Goal: Task Accomplishment & Management: Use online tool/utility

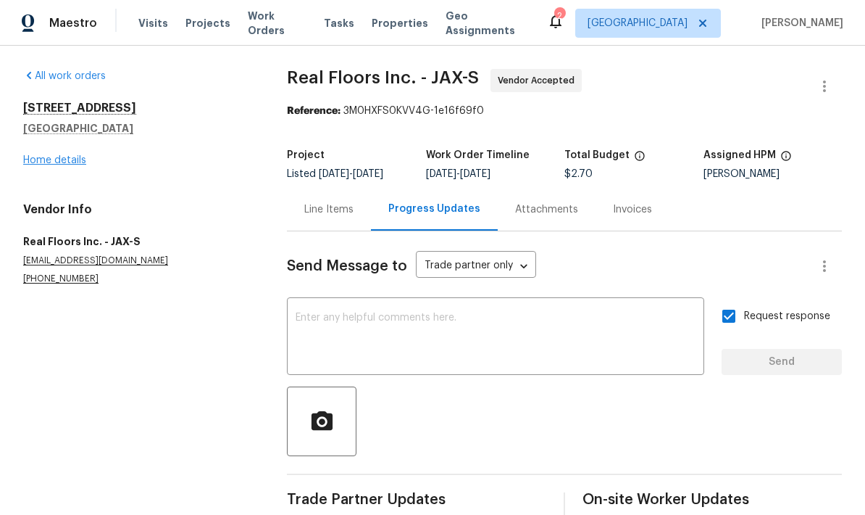
click at [61, 164] on link "Home details" at bounding box center [54, 160] width 63 height 10
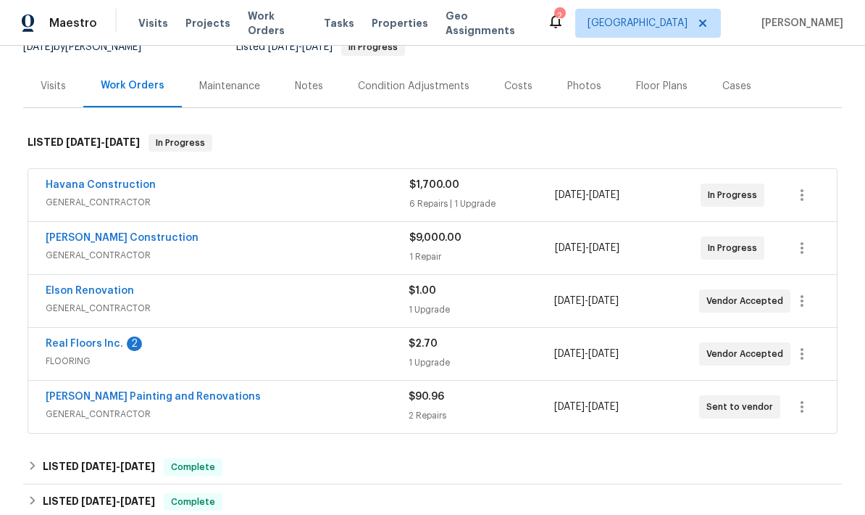
scroll to position [157, 0]
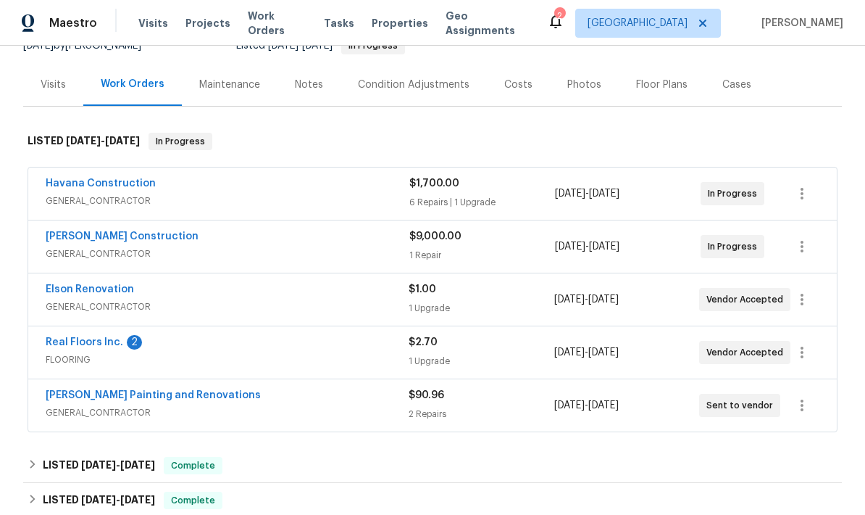
click at [318, 305] on span "GENERAL_CONTRACTOR" at bounding box center [227, 306] width 363 height 14
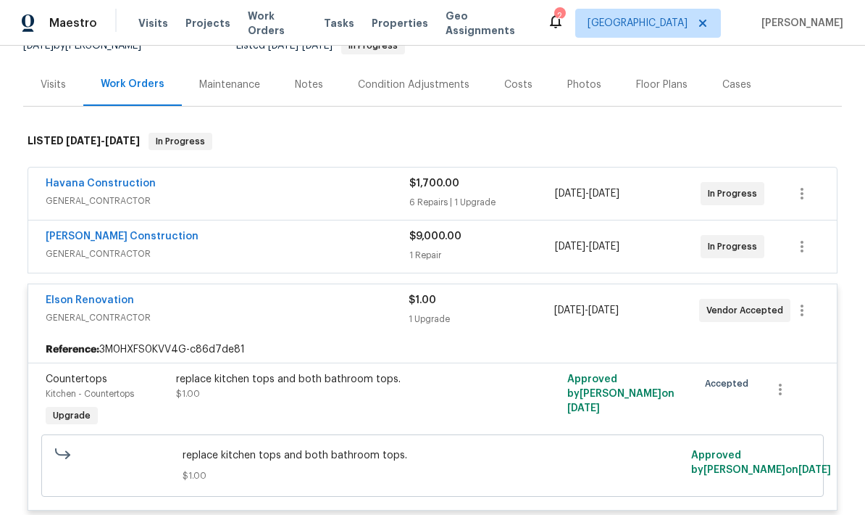
click at [415, 198] on div "6 Repairs | 1 Upgrade" at bounding box center [483, 202] width 146 height 14
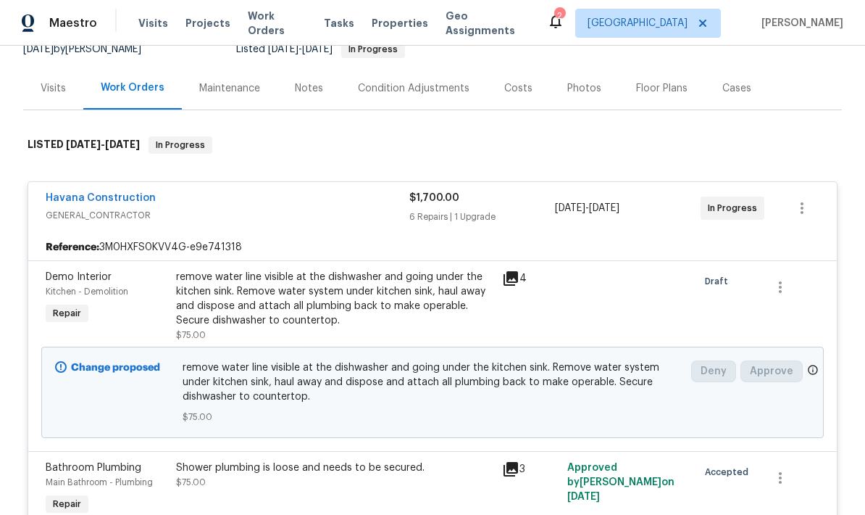
scroll to position [154, 0]
click at [154, 194] on div "Havana Construction" at bounding box center [228, 198] width 364 height 17
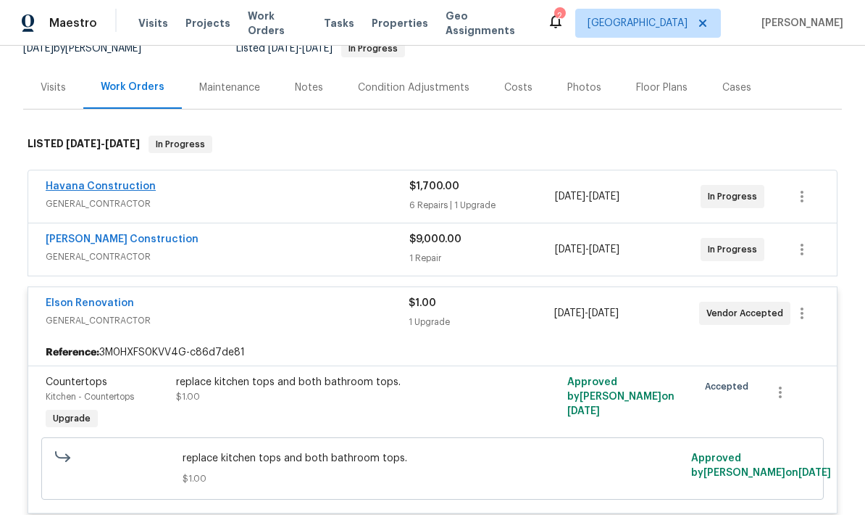
click at [138, 189] on link "Havana Construction" at bounding box center [101, 186] width 110 height 10
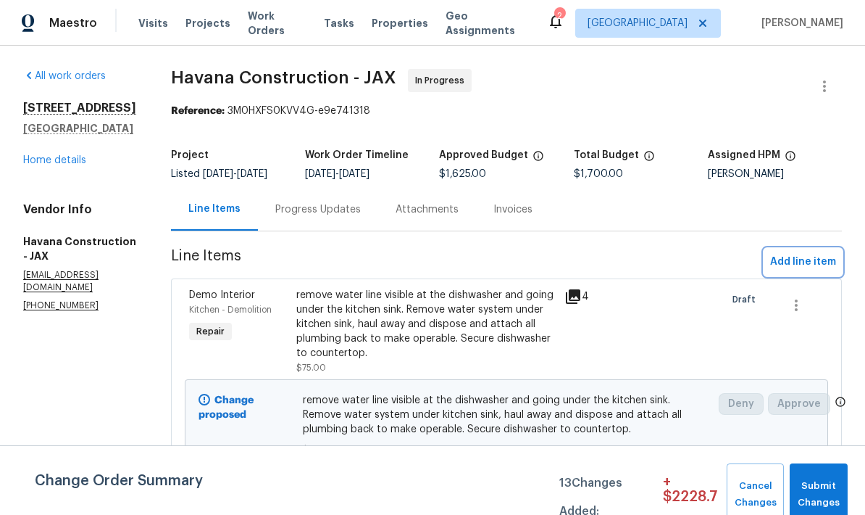
click at [808, 271] on span "Add line item" at bounding box center [803, 262] width 66 height 18
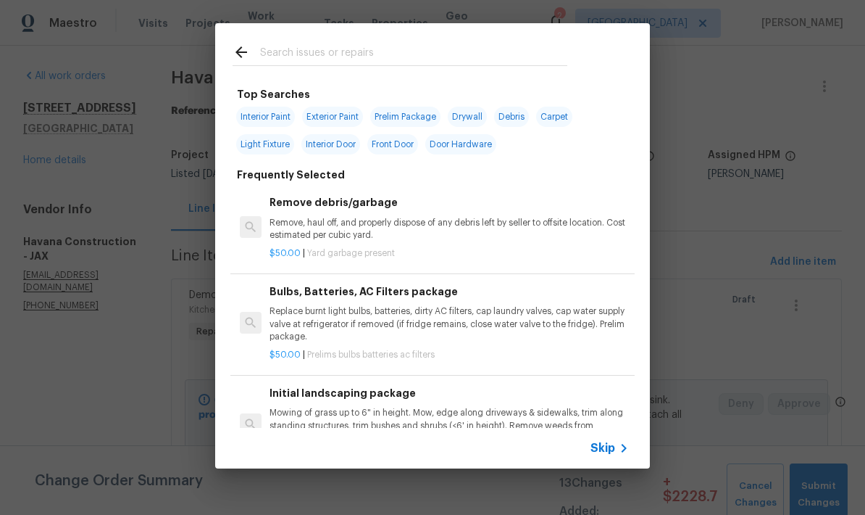
click at [333, 57] on input "text" at bounding box center [413, 54] width 307 height 22
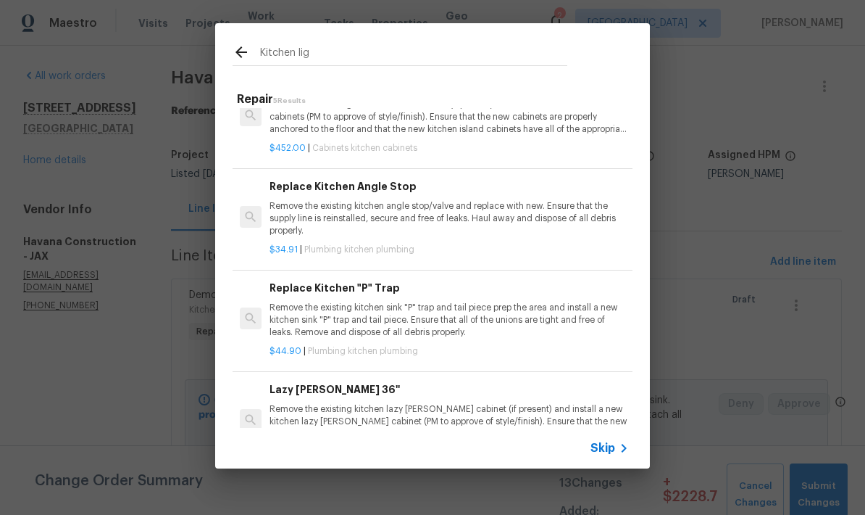
scroll to position [144, 0]
type input "K"
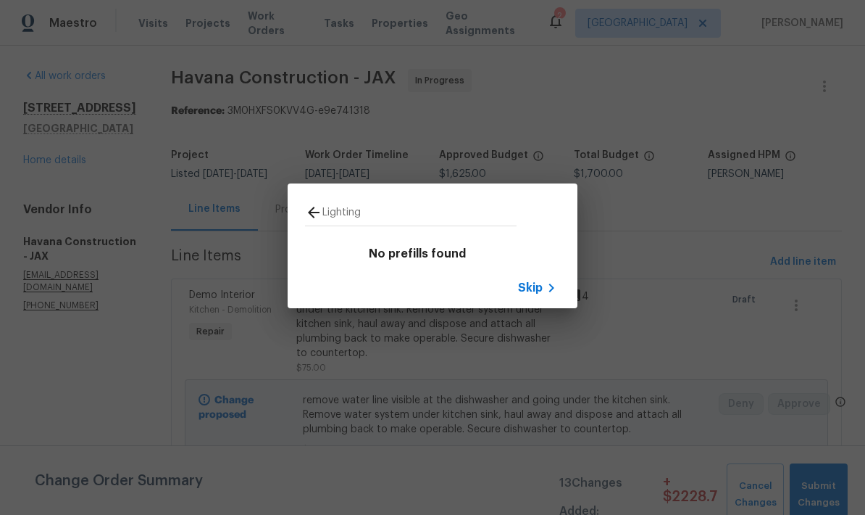
type input "Lighting"
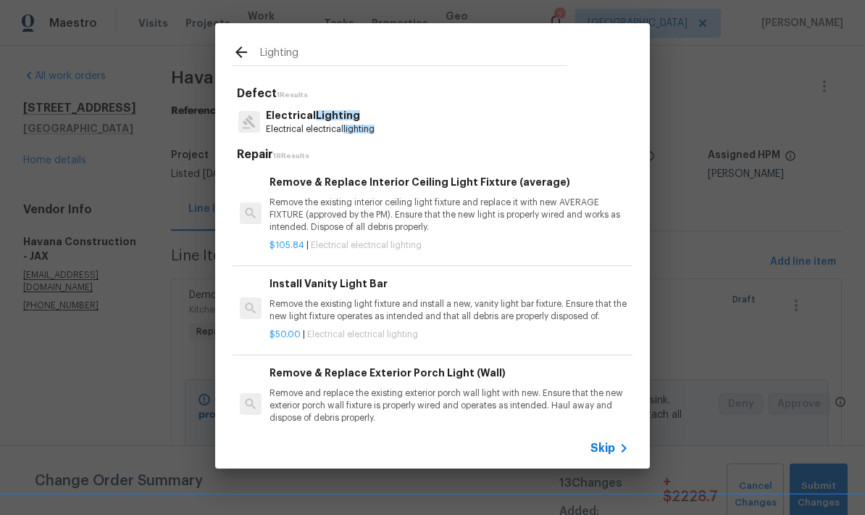
click at [330, 122] on p "Electrical Lighting" at bounding box center [320, 115] width 109 height 15
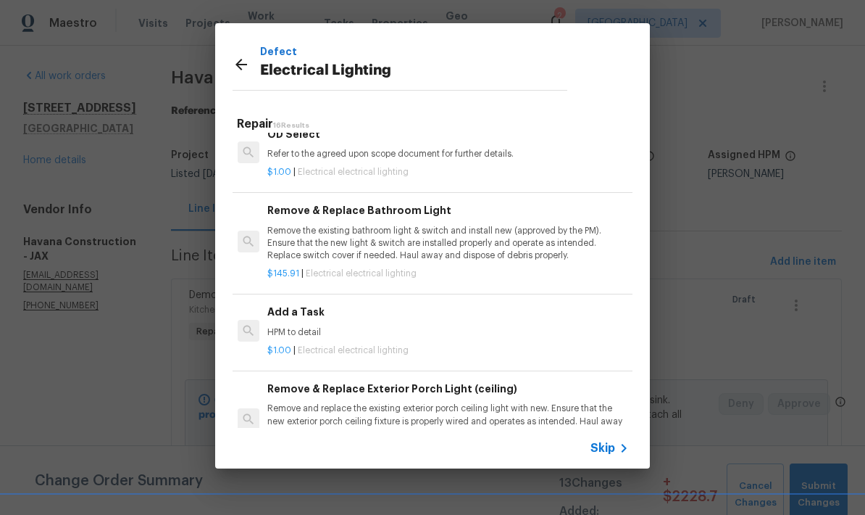
scroll to position [805, 2]
click at [277, 326] on p "HPM to detail" at bounding box center [447, 332] width 360 height 12
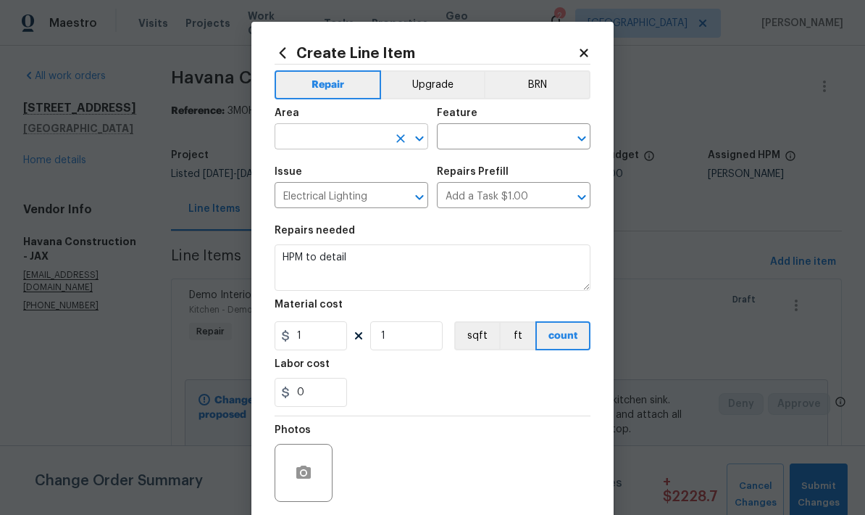
click at [364, 144] on input "text" at bounding box center [331, 138] width 113 height 22
click at [331, 176] on li "Kitchen" at bounding box center [352, 171] width 154 height 24
type input "Kitchen"
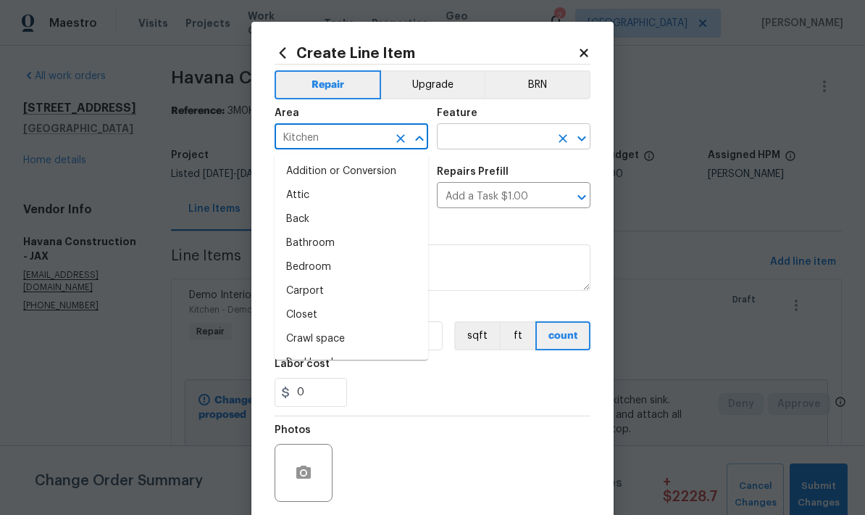
click at [494, 141] on input "text" at bounding box center [493, 138] width 113 height 22
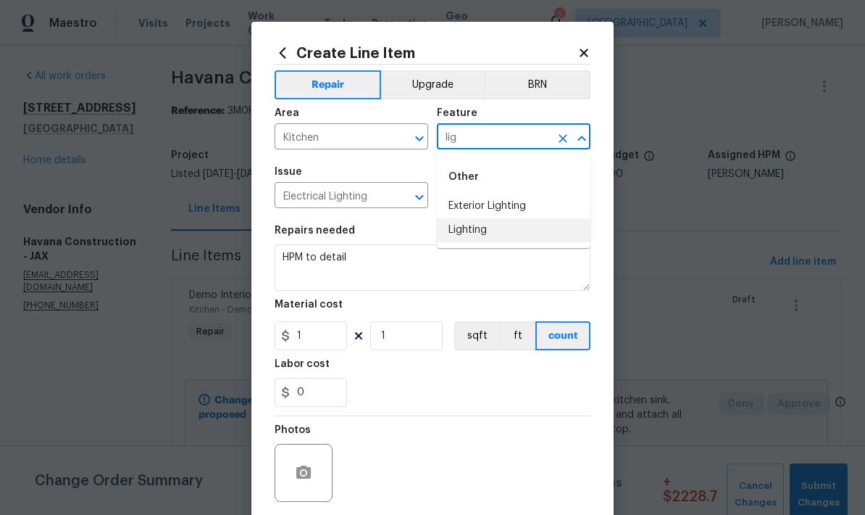
click at [476, 234] on li "Lighting" at bounding box center [514, 230] width 154 height 24
type input "Lighting"
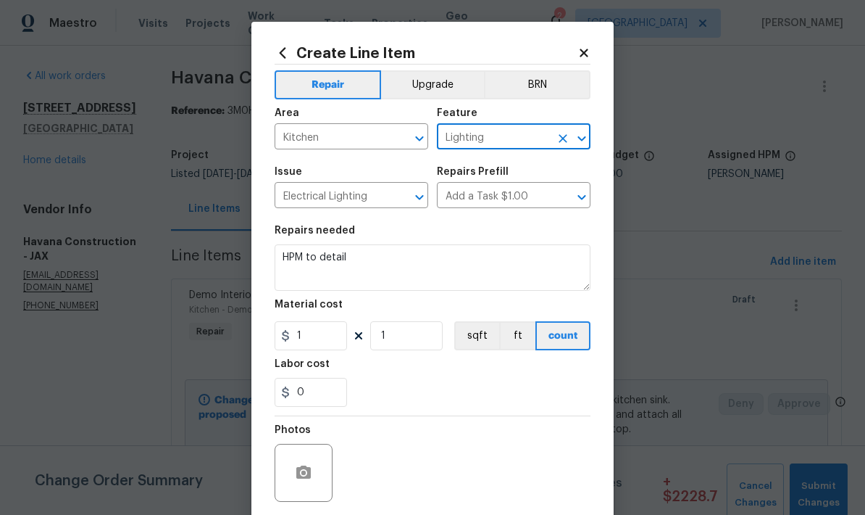
click at [354, 267] on textarea "HPM to detail" at bounding box center [433, 267] width 316 height 46
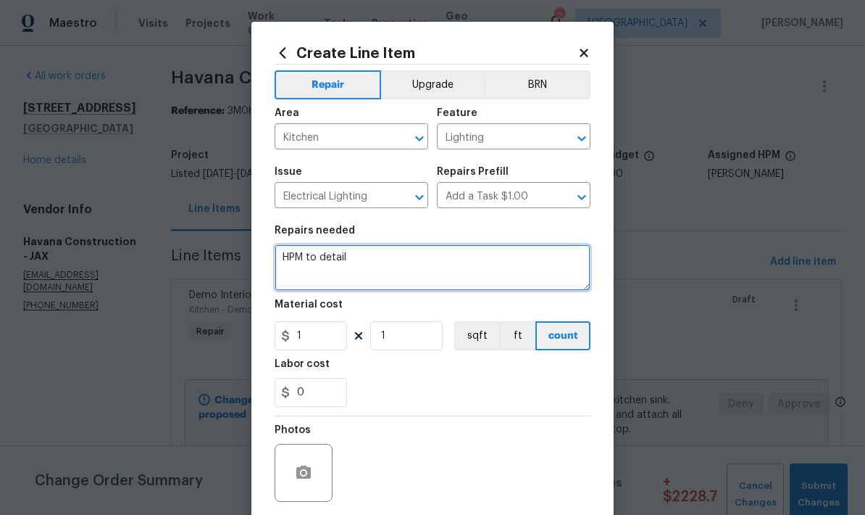
click at [337, 261] on textarea "HPM to detail" at bounding box center [433, 267] width 316 height 46
click at [336, 261] on textarea "HPM to detail" at bounding box center [433, 267] width 316 height 46
type textarea "Replaces the yellowed lenses in the kitchen light."
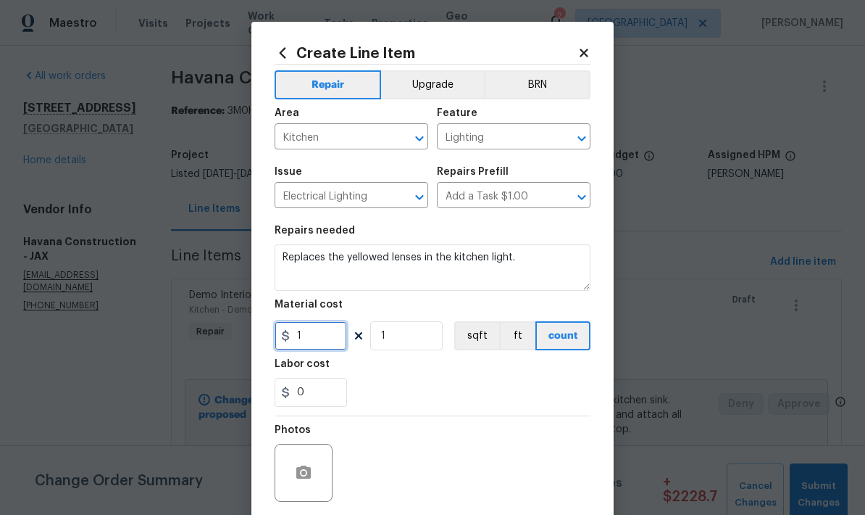
click at [325, 340] on input "1" at bounding box center [311, 335] width 72 height 29
type input "35"
click at [445, 373] on div "Labor cost" at bounding box center [433, 368] width 316 height 19
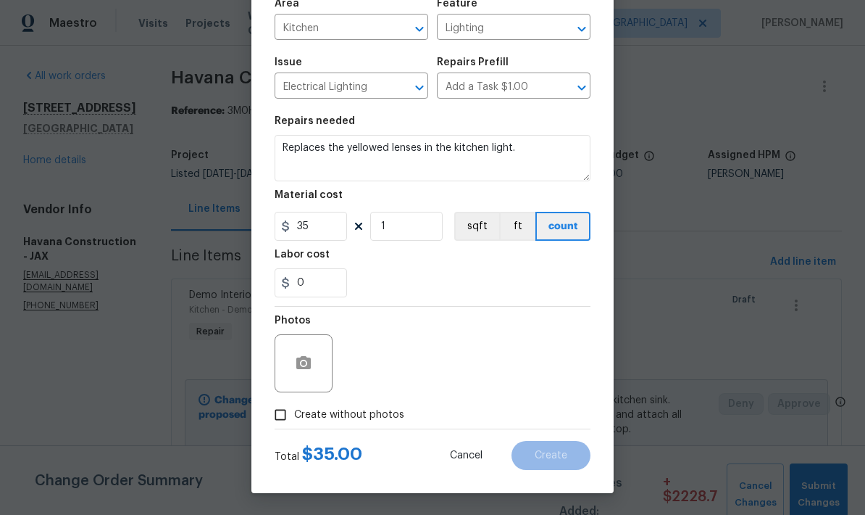
scroll to position [112, 0]
click at [288, 415] on input "Create without photos" at bounding box center [281, 415] width 28 height 28
checkbox input "true"
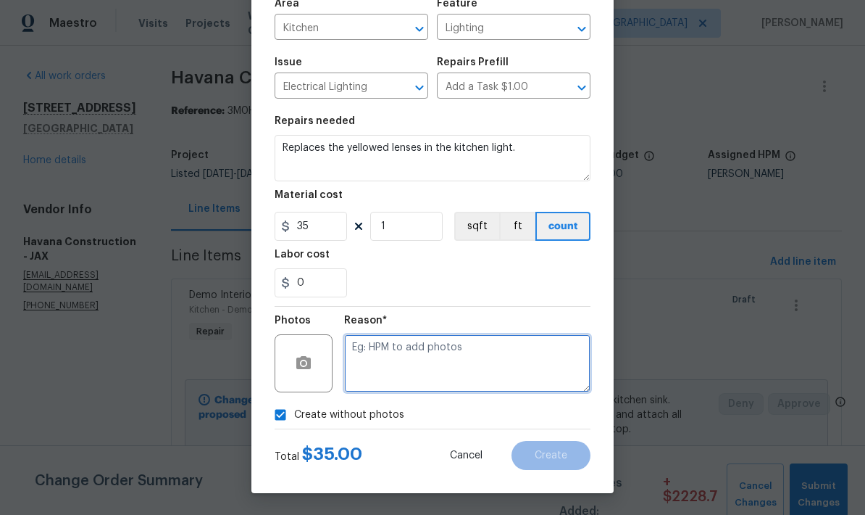
click at [415, 361] on textarea at bounding box center [467, 363] width 246 height 58
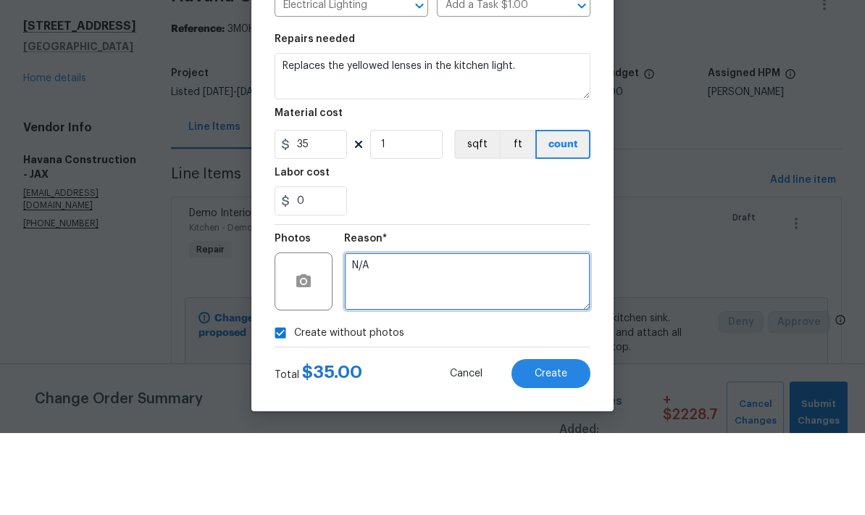
scroll to position [58, 0]
type textarea "N/A"
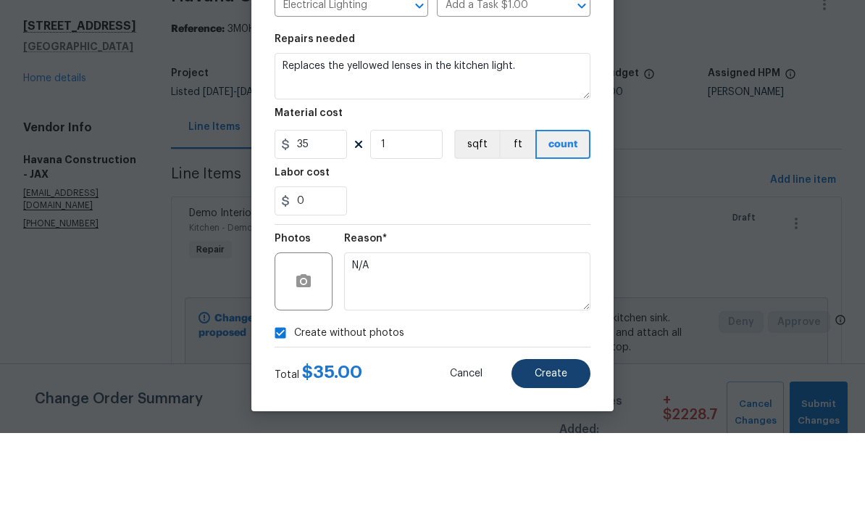
click at [562, 450] on span "Create" at bounding box center [551, 455] width 33 height 11
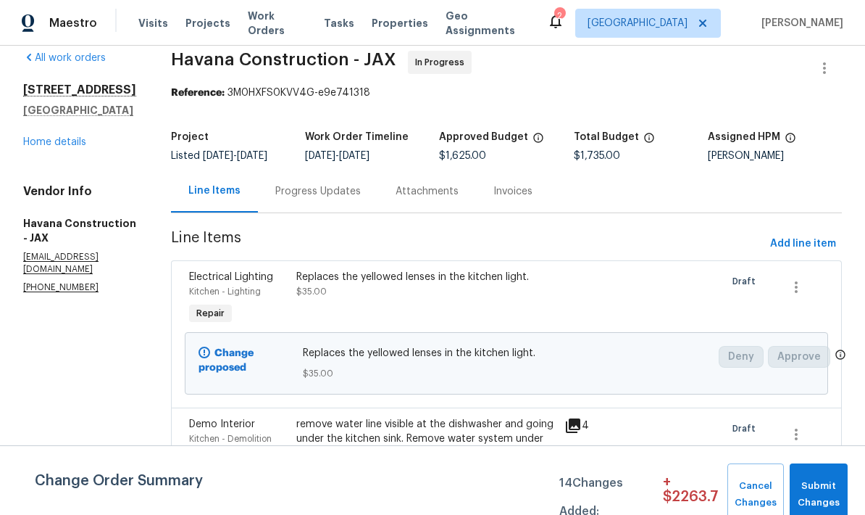
scroll to position [59, 0]
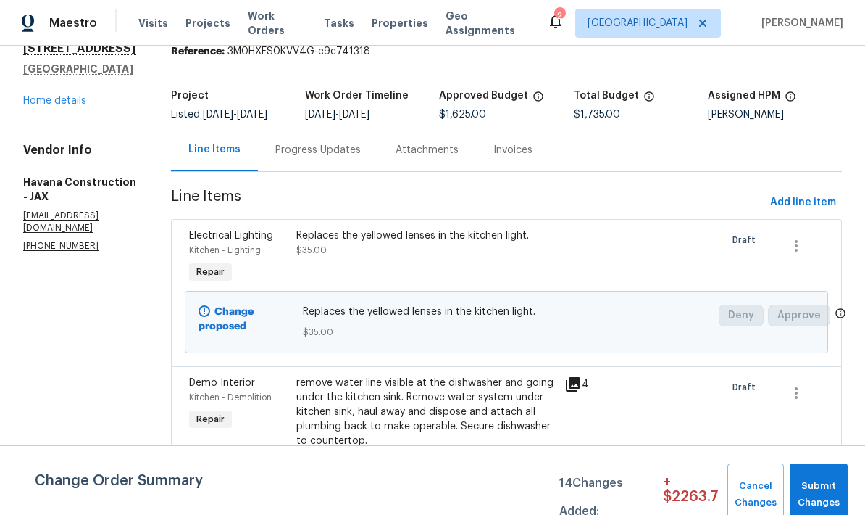
click at [829, 270] on div "Electrical Lighting Kitchen - Lighting Repair Replaces the yellowed lenses in t…" at bounding box center [506, 292] width 671 height 147
click at [800, 254] on icon "button" at bounding box center [796, 245] width 17 height 17
click at [608, 265] on div at bounding box center [432, 257] width 865 height 515
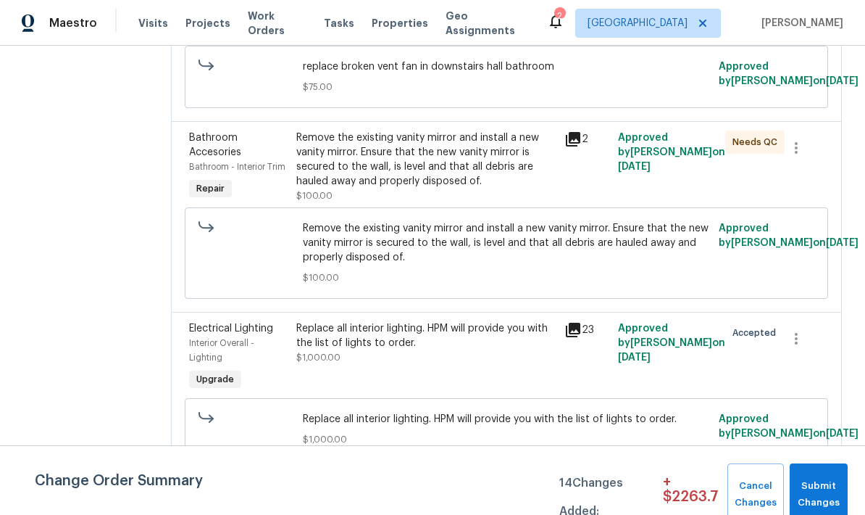
scroll to position [58, 0]
click at [509, 360] on div "Replace all interior lighting. HPM will provide you with the list of lights to …" at bounding box center [426, 357] width 268 height 81
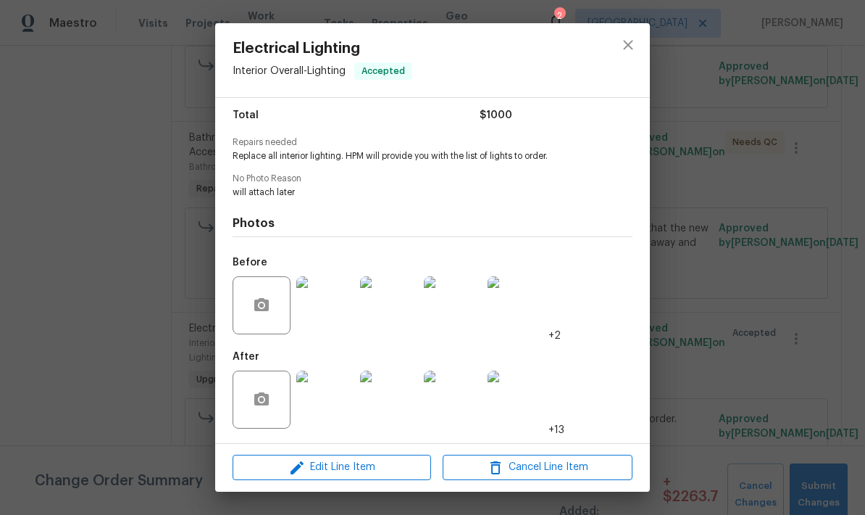
scroll to position [120, 0]
click at [338, 467] on span "Edit Line Item" at bounding box center [332, 467] width 190 height 18
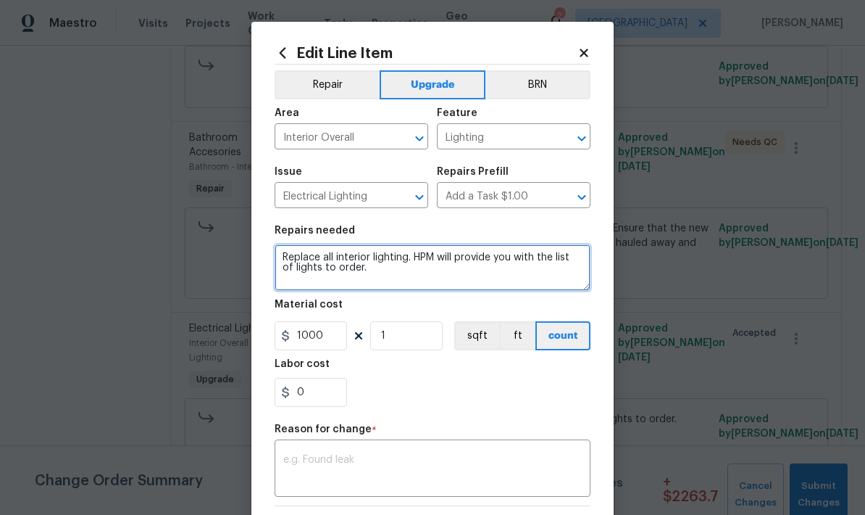
click at [375, 278] on textarea "Replace all interior lighting. HPM will provide you with the list of lights to …" at bounding box center [433, 267] width 316 height 46
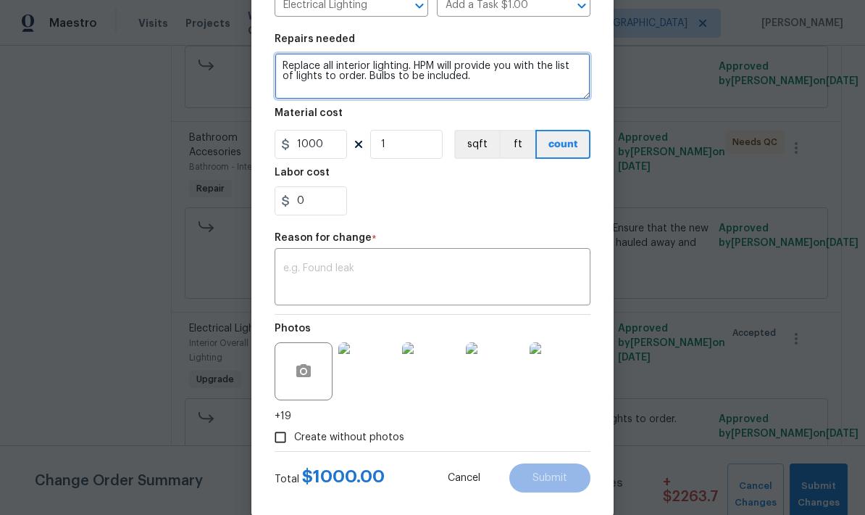
scroll to position [180, 0]
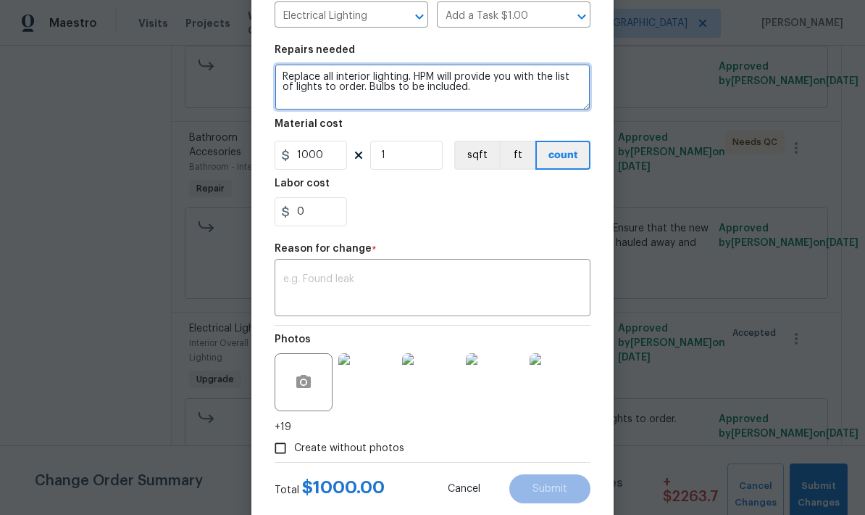
type textarea "Replace all interior lighting. HPM will provide you with the list of lights to …"
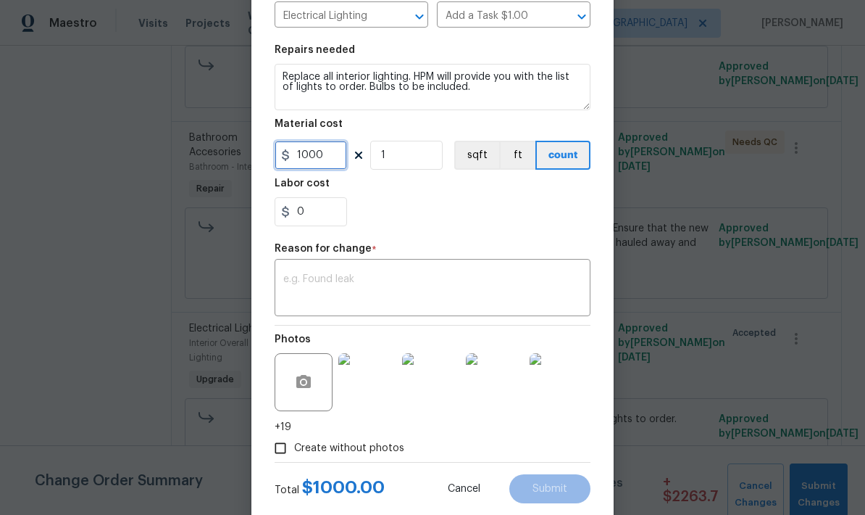
click at [323, 170] on input "1000" at bounding box center [311, 155] width 72 height 29
type input "1200"
click at [468, 238] on div "Repair Upgrade BRN Area Interior Overall ​ Feature Lighting ​ Issue Electrical …" at bounding box center [433, 173] width 316 height 578
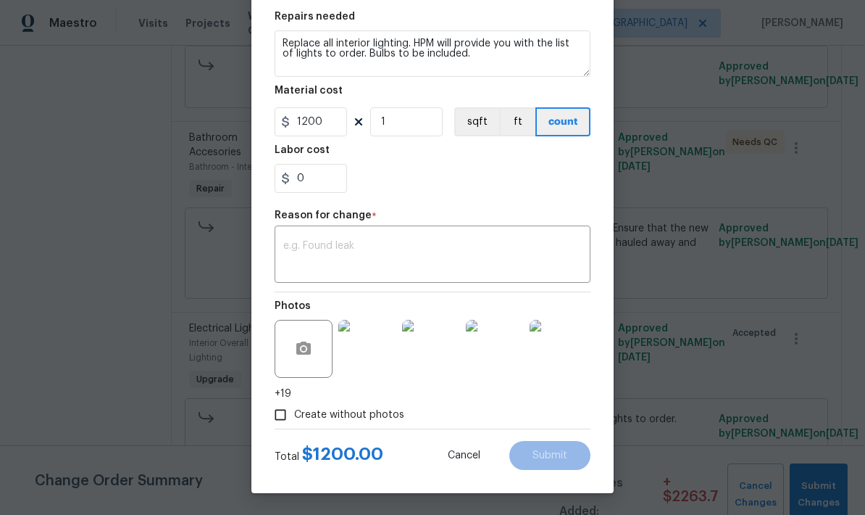
scroll to position [217, 0]
click at [403, 241] on textarea at bounding box center [432, 256] width 299 height 30
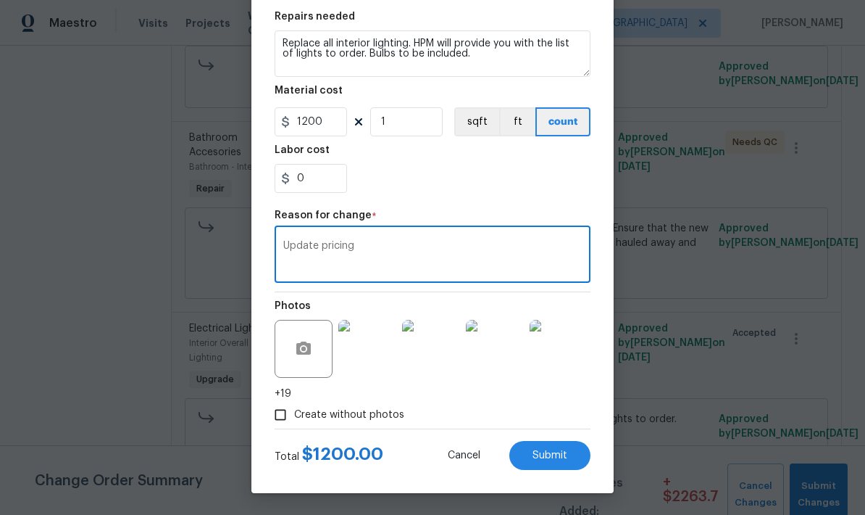
type textarea "Update pricing"
click at [527, 197] on section "Repairs needed Replace all interior lighting. HPM will provide you with the lis…" at bounding box center [433, 102] width 316 height 199
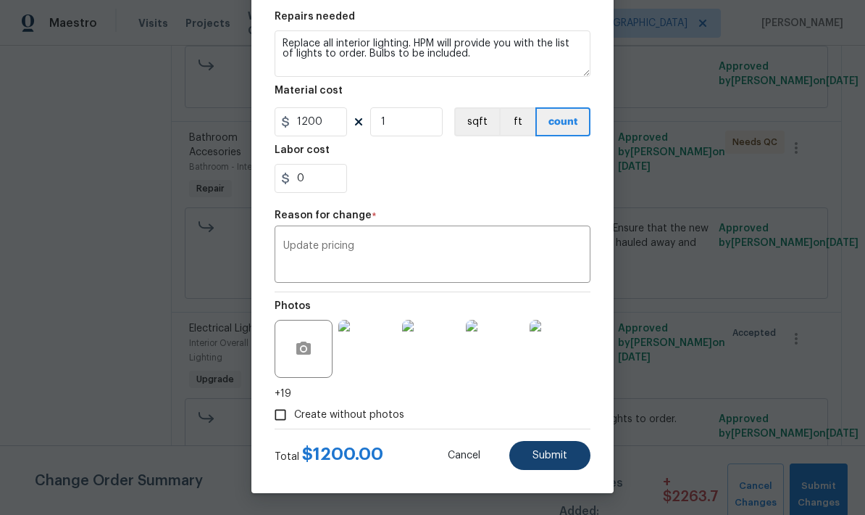
click at [556, 456] on span "Submit" at bounding box center [550, 455] width 35 height 11
type textarea "Replace all interior lighting. HPM will provide you with the list of lights to …"
type input "1000"
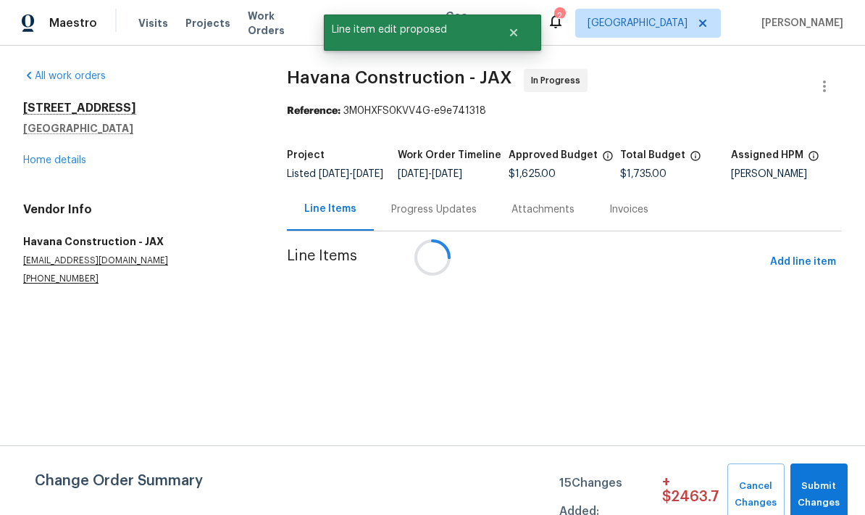
scroll to position [0, 0]
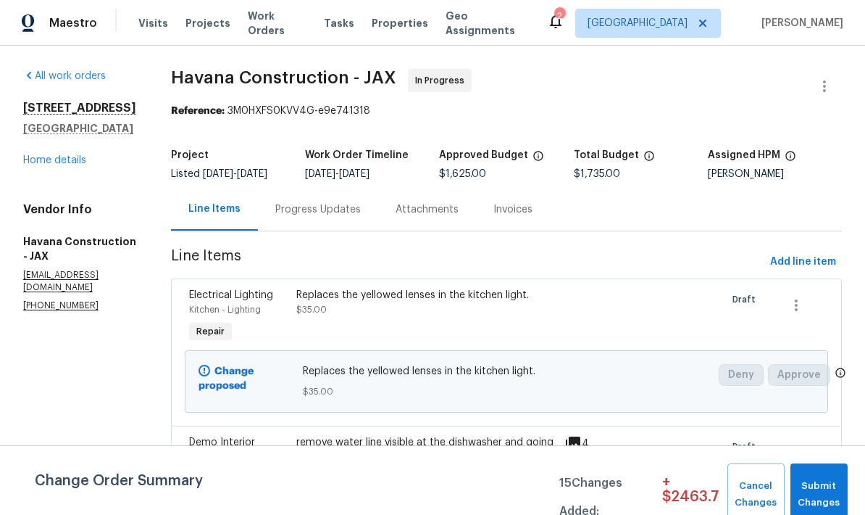
click at [63, 188] on div "All work orders [STREET_ADDRESS] Home details Vendor Info Havana Construction -…" at bounding box center [79, 190] width 113 height 243
click at [73, 165] on link "Home details" at bounding box center [54, 160] width 63 height 10
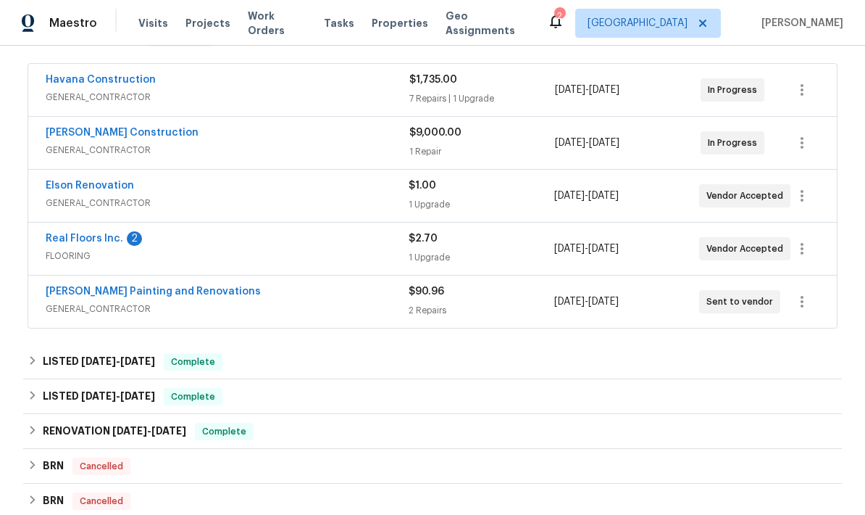
scroll to position [254, 0]
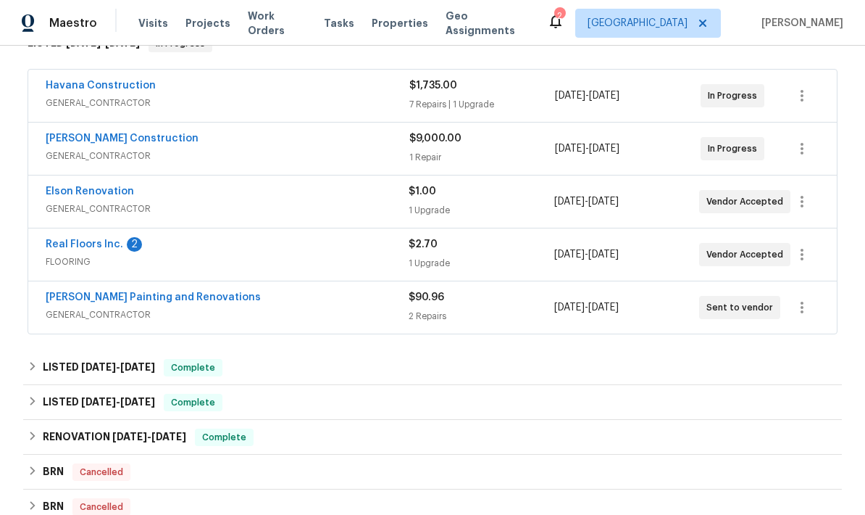
click at [140, 243] on div "Real Floors Inc. 2" at bounding box center [227, 245] width 363 height 17
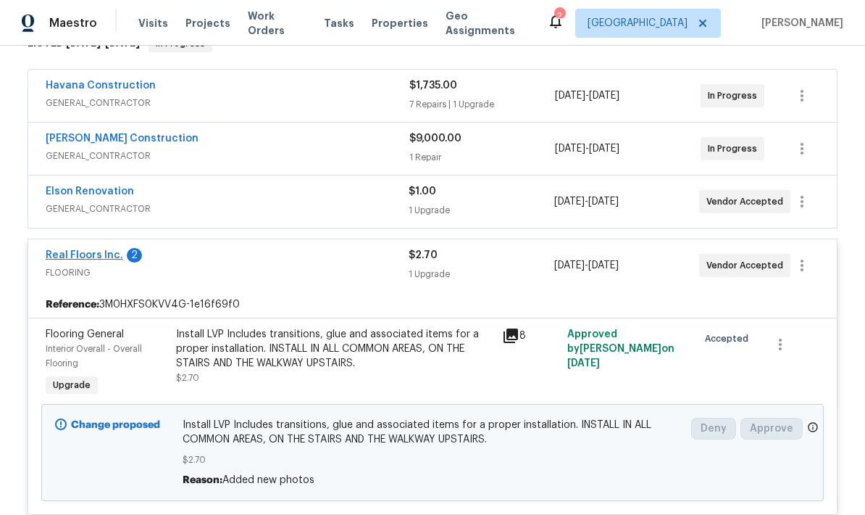
click at [106, 250] on link "Real Floors Inc." at bounding box center [85, 255] width 78 height 10
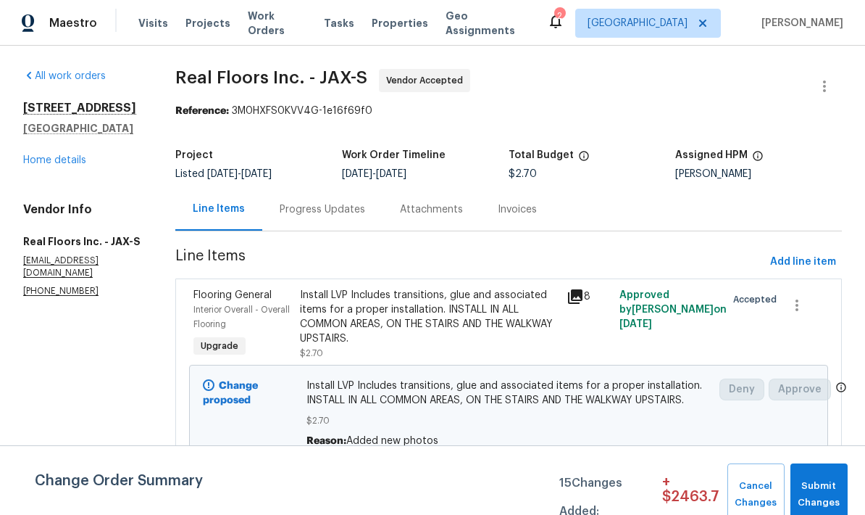
click at [325, 215] on div "Progress Updates" at bounding box center [323, 209] width 86 height 14
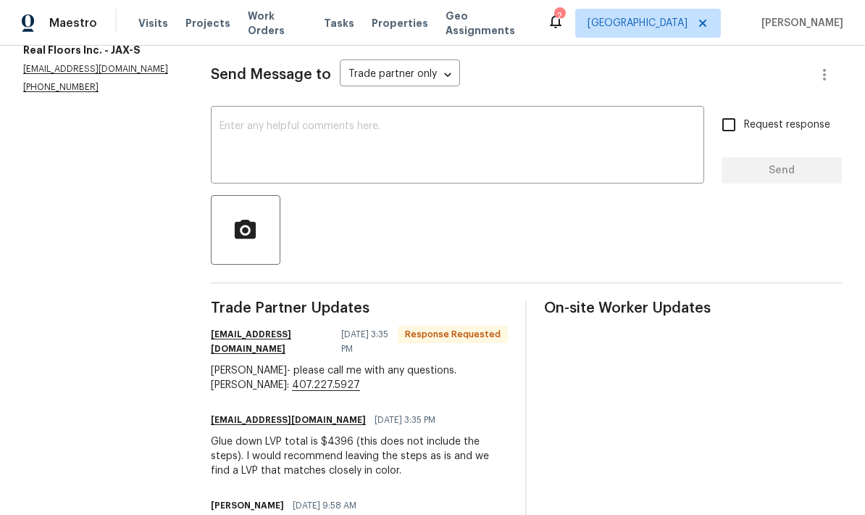
scroll to position [58, 0]
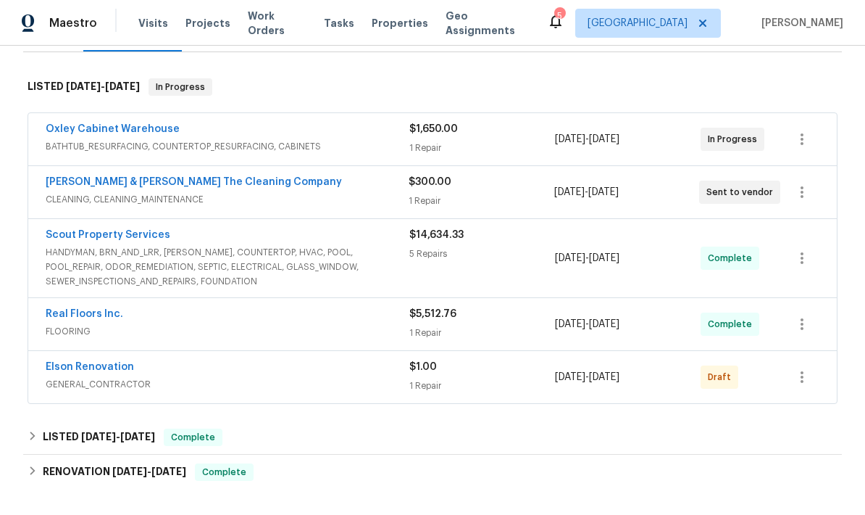
scroll to position [246, 0]
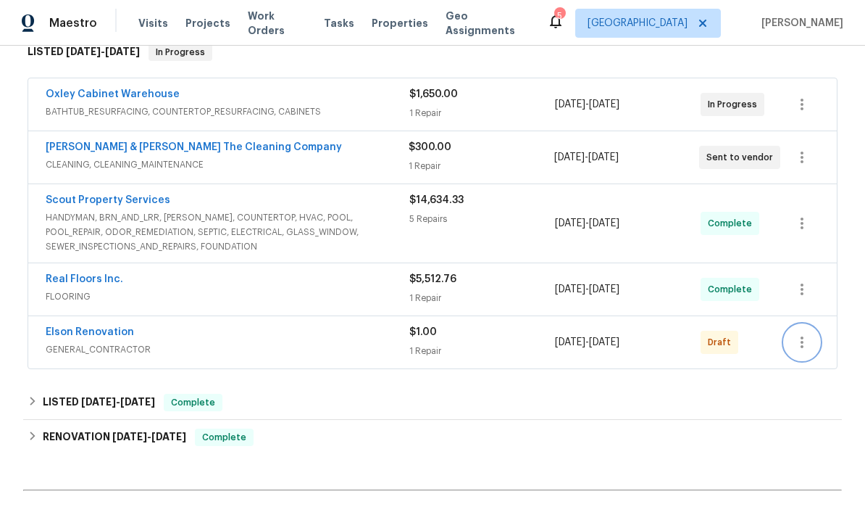
click at [797, 345] on icon "button" at bounding box center [802, 341] width 17 height 17
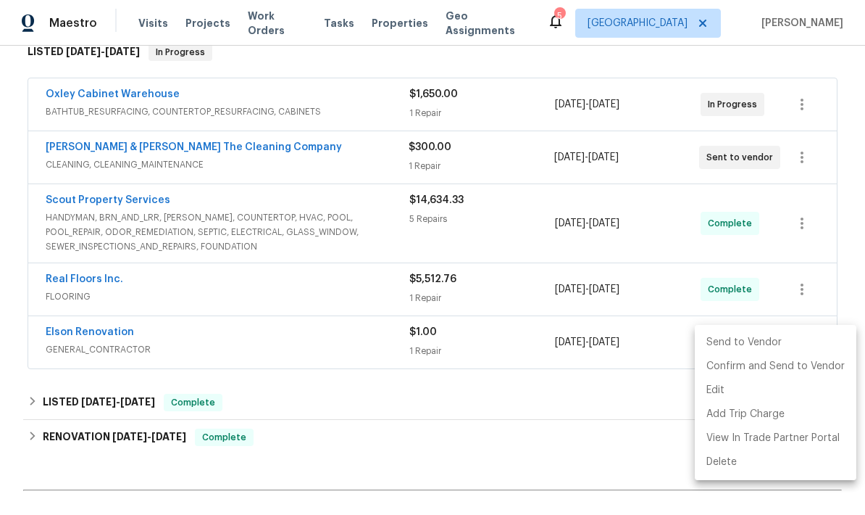
click at [749, 345] on li "Send to Vendor" at bounding box center [776, 343] width 162 height 24
